Goal: Task Accomplishment & Management: Use online tool/utility

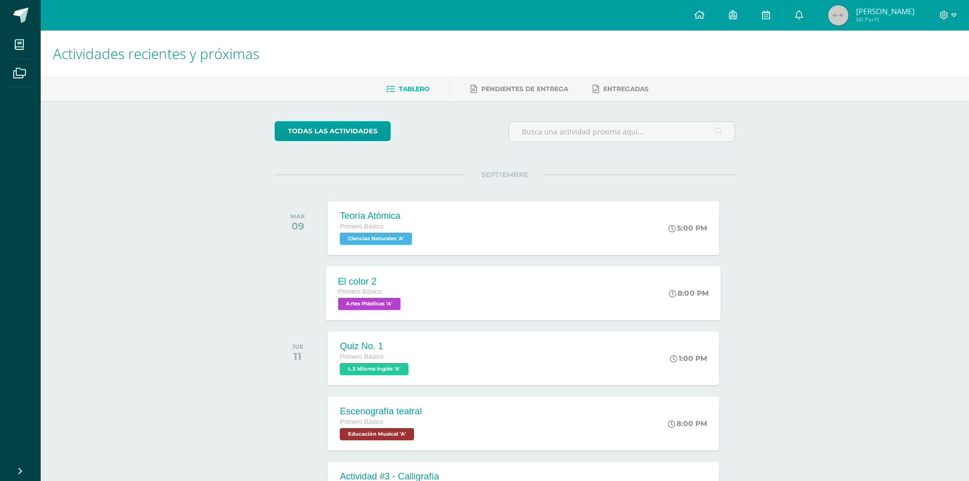
scroll to position [102, 0]
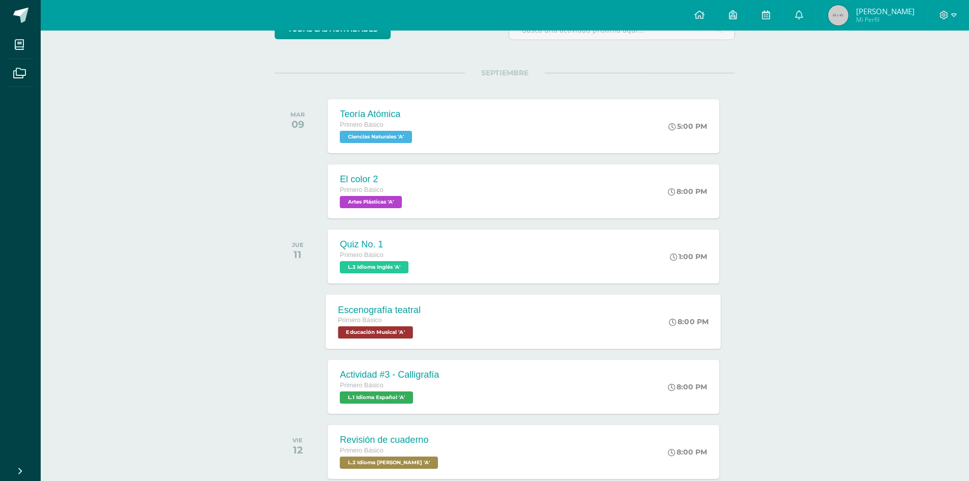
click at [559, 301] on div "Escenografía teatral Primero Básico Educación Musical 'A' 8:00 PM Escenografía …" at bounding box center [523, 321] width 395 height 54
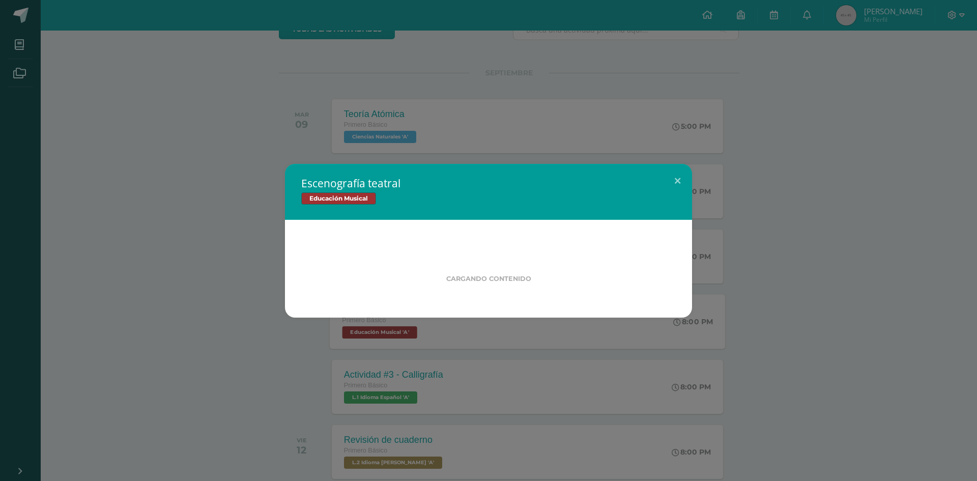
click at [559, 301] on div "Cargando contenido" at bounding box center [488, 269] width 407 height 98
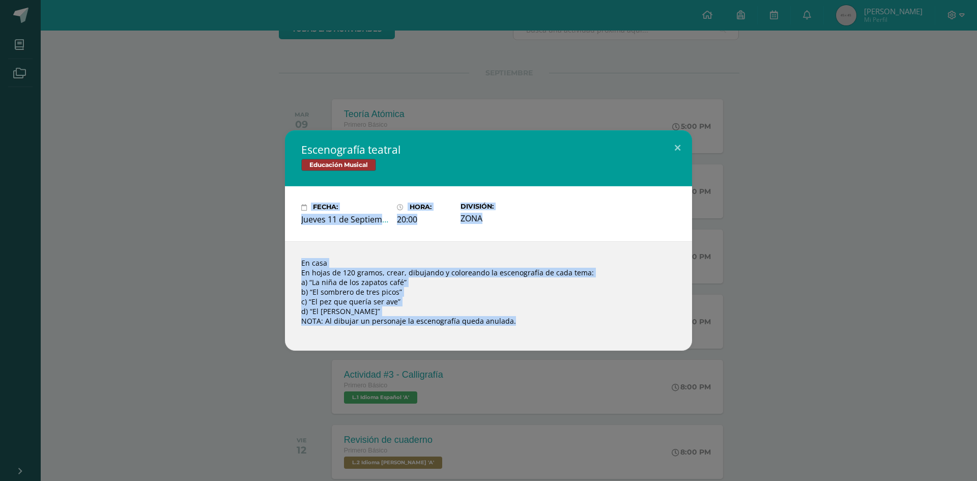
click at [599, 320] on div "En casa En hojas de 120 gramos, crear, dibujando y coloreando la escenografía d…" at bounding box center [488, 295] width 407 height 109
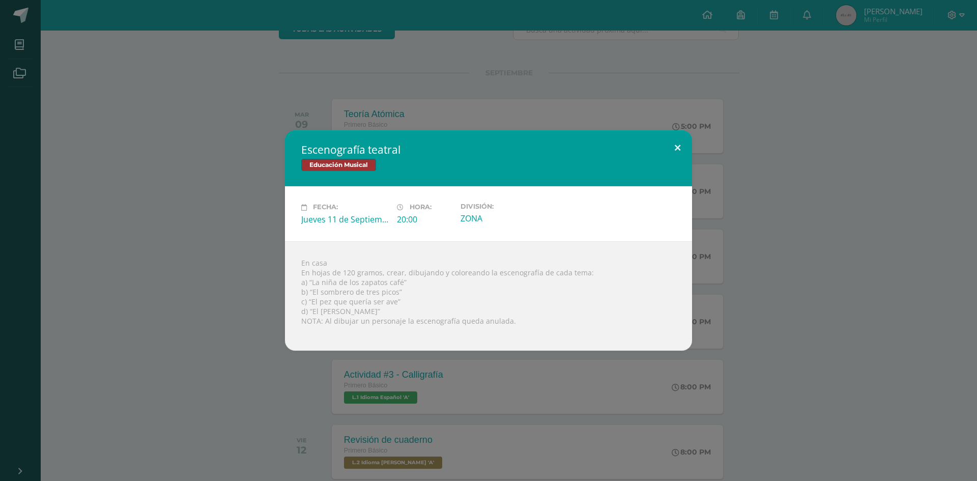
click at [681, 142] on button at bounding box center [677, 147] width 29 height 35
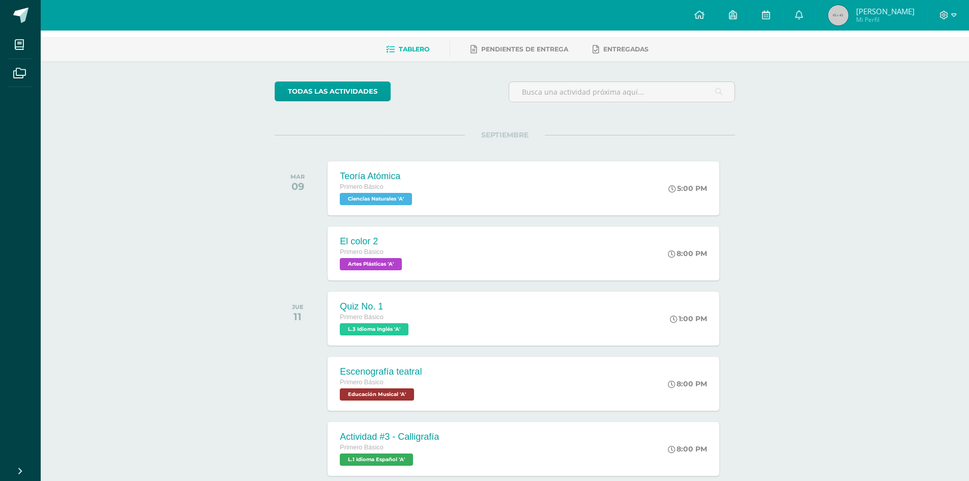
scroll to position [0, 0]
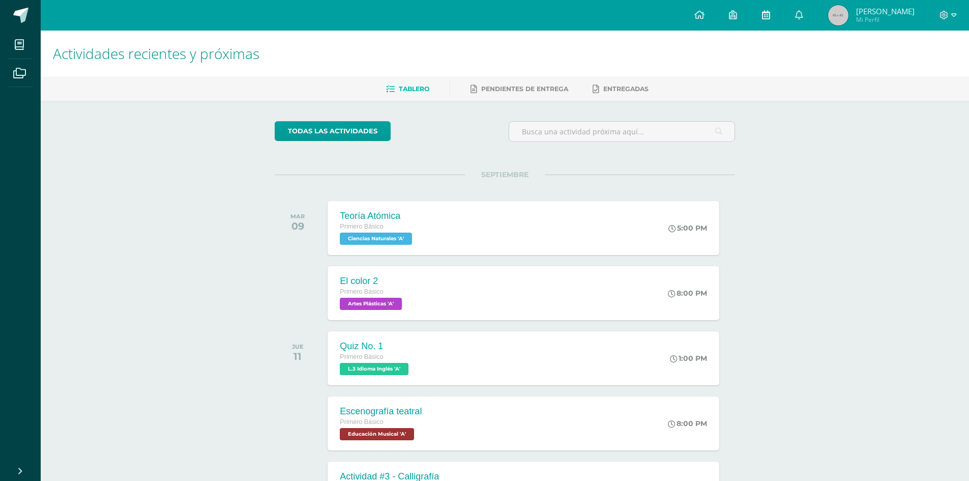
click at [770, 18] on icon at bounding box center [766, 14] width 8 height 9
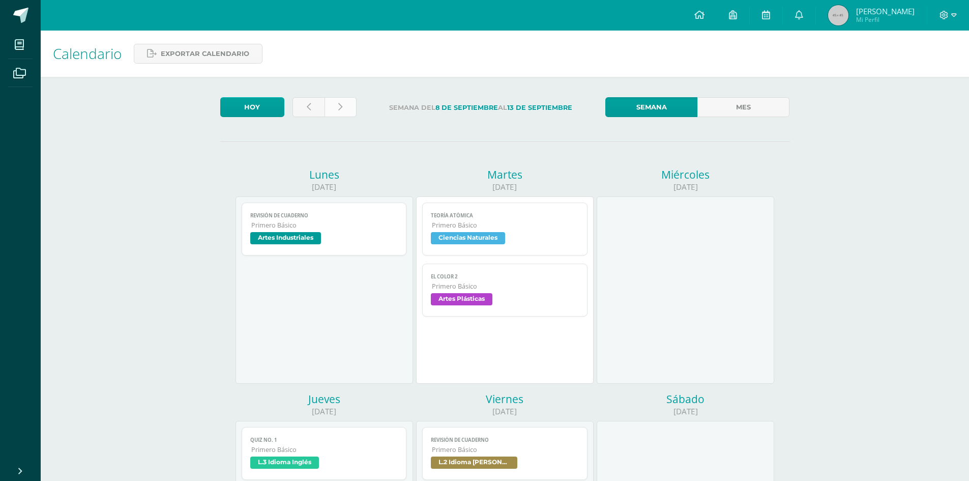
click at [326, 110] on link at bounding box center [341, 107] width 32 height 20
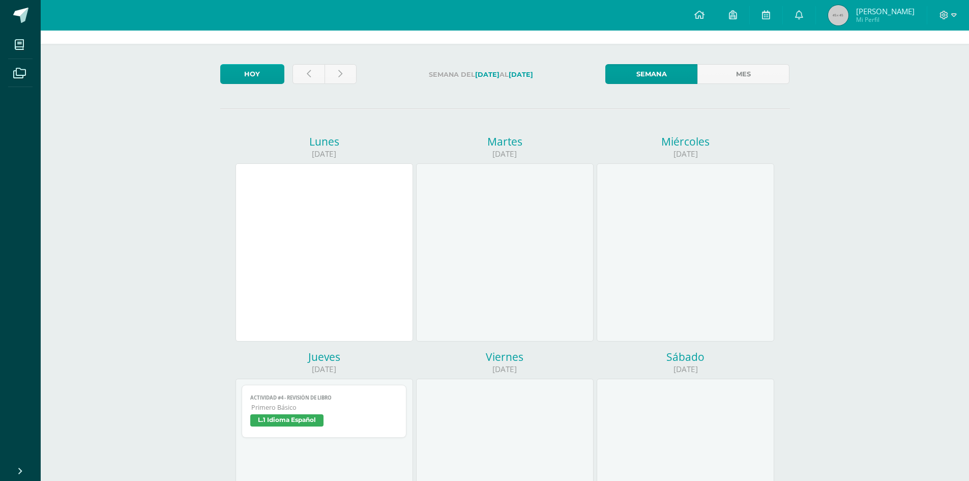
scroll to position [51, 0]
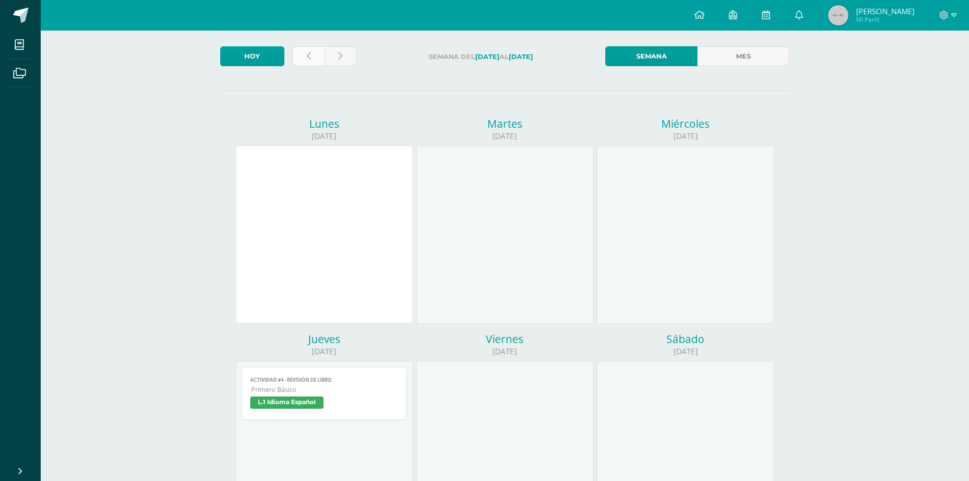
click at [301, 52] on link at bounding box center [309, 56] width 32 height 20
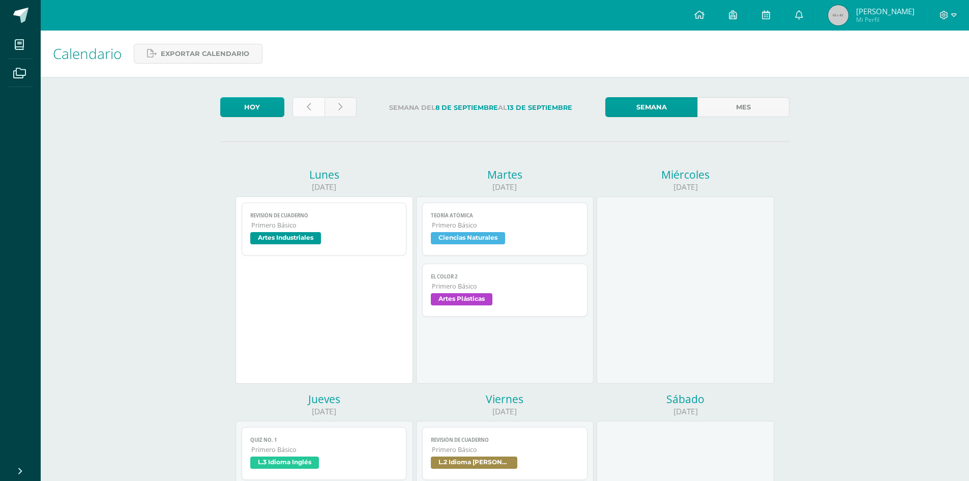
click at [304, 105] on link at bounding box center [309, 107] width 32 height 20
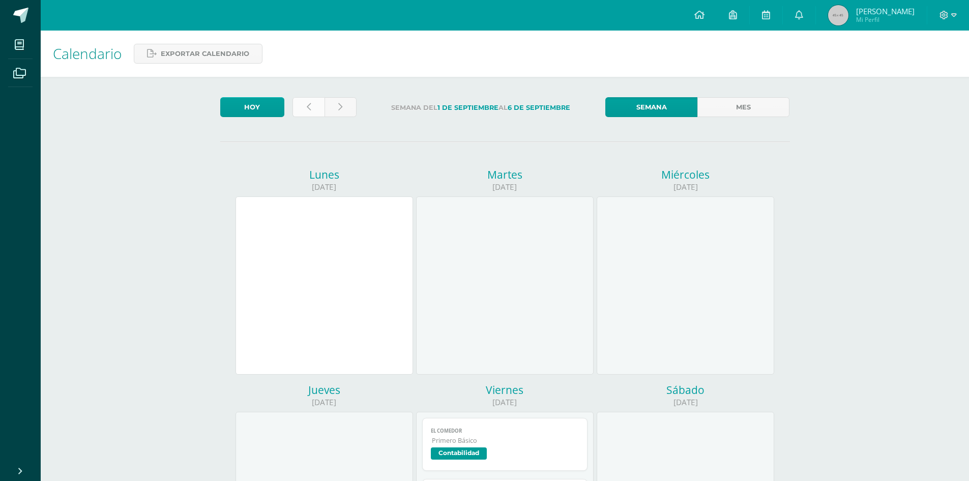
click at [307, 103] on icon at bounding box center [309, 107] width 4 height 9
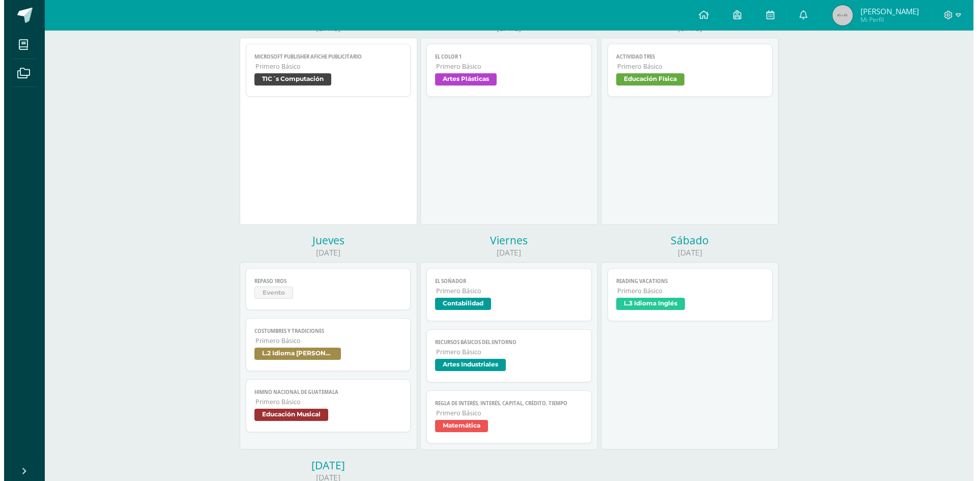
scroll to position [254, 0]
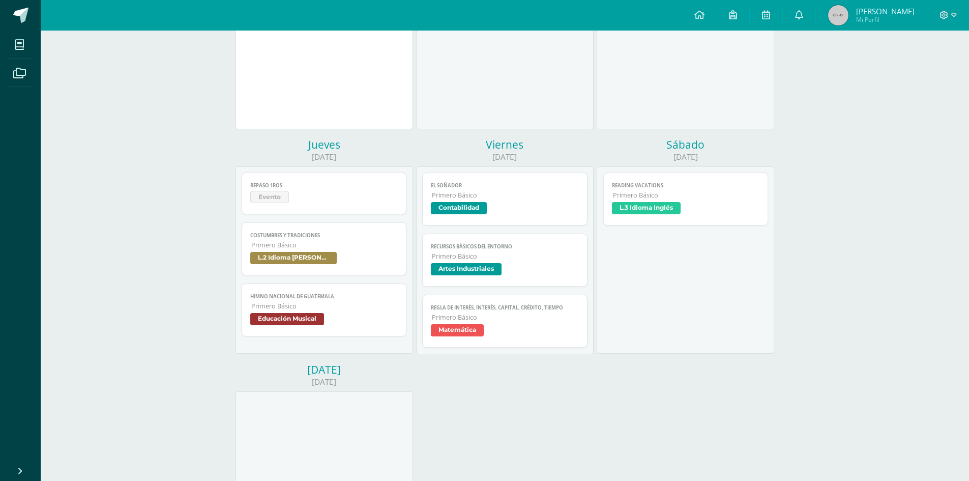
click at [537, 255] on span "Primero Básico" at bounding box center [505, 256] width 147 height 9
